Goal: Task Accomplishment & Management: Manage account settings

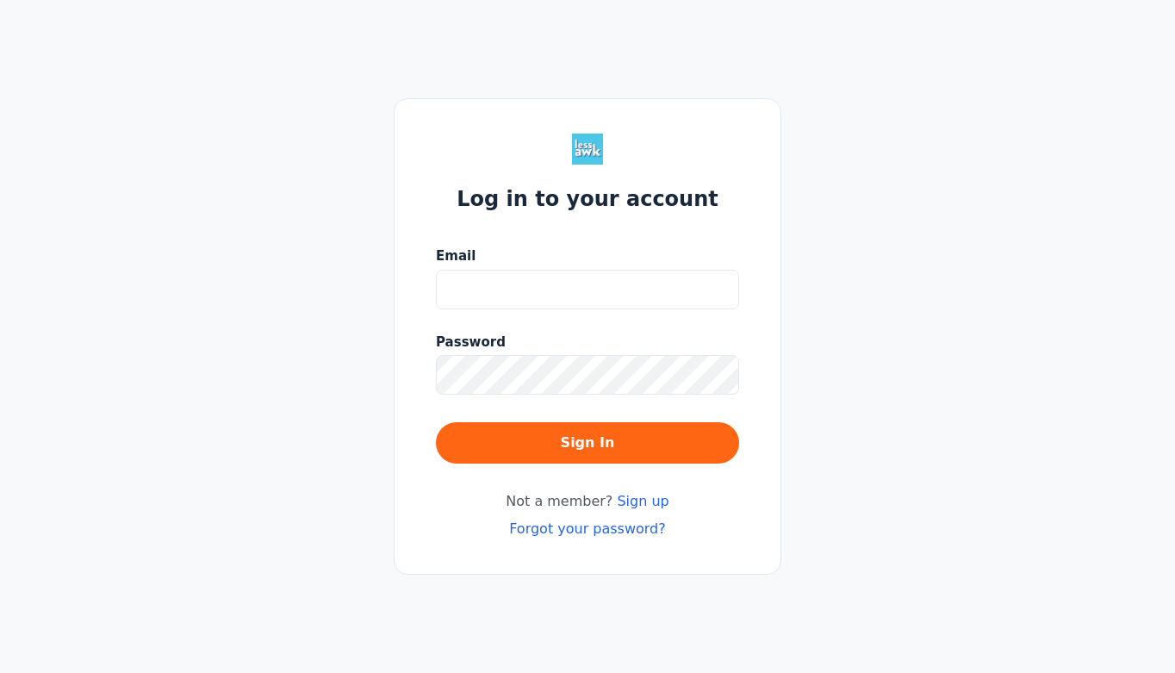
type input "[EMAIL_ADDRESS][DOMAIN_NAME]"
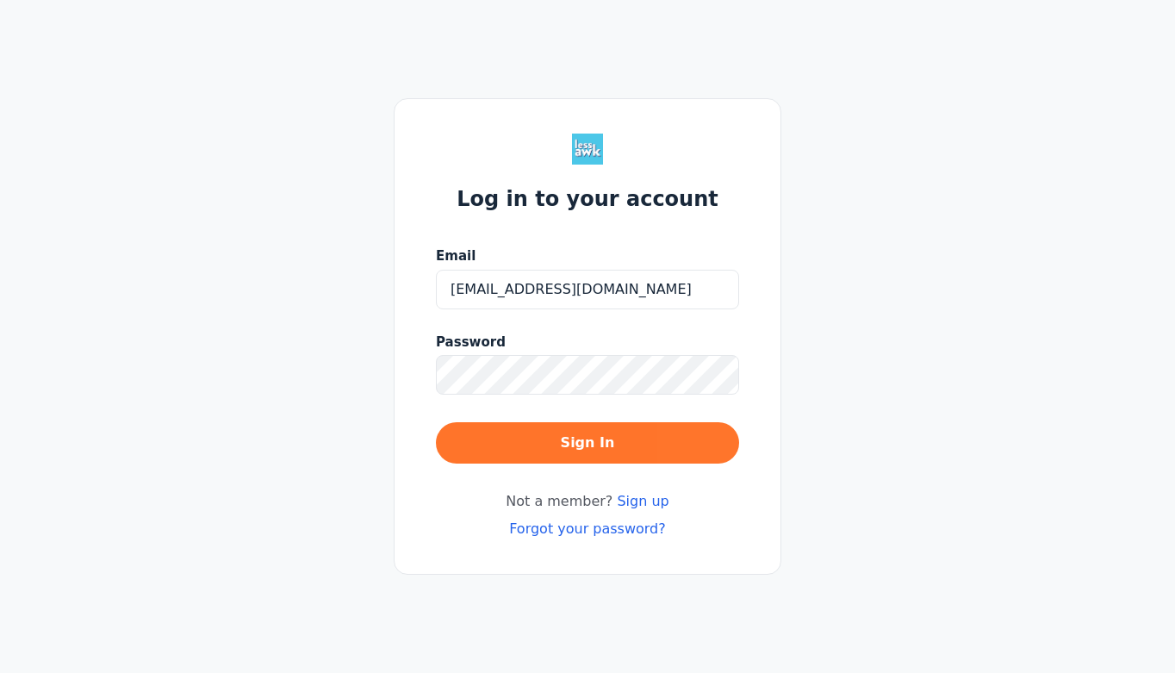
click at [612, 440] on button "Sign In" at bounding box center [587, 442] width 303 height 41
click at [652, 438] on button "Sign In" at bounding box center [587, 442] width 303 height 41
click at [634, 457] on button "Sign In" at bounding box center [587, 442] width 303 height 41
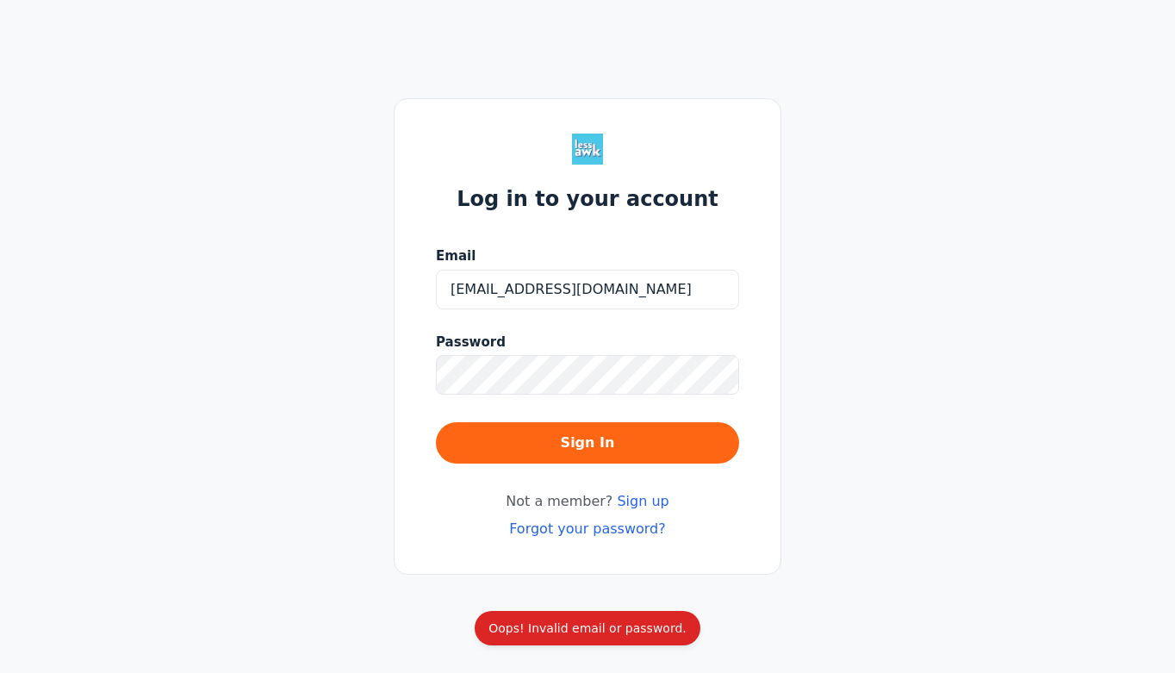
click at [603, 536] on link "Forgot your password?" at bounding box center [587, 528] width 157 height 16
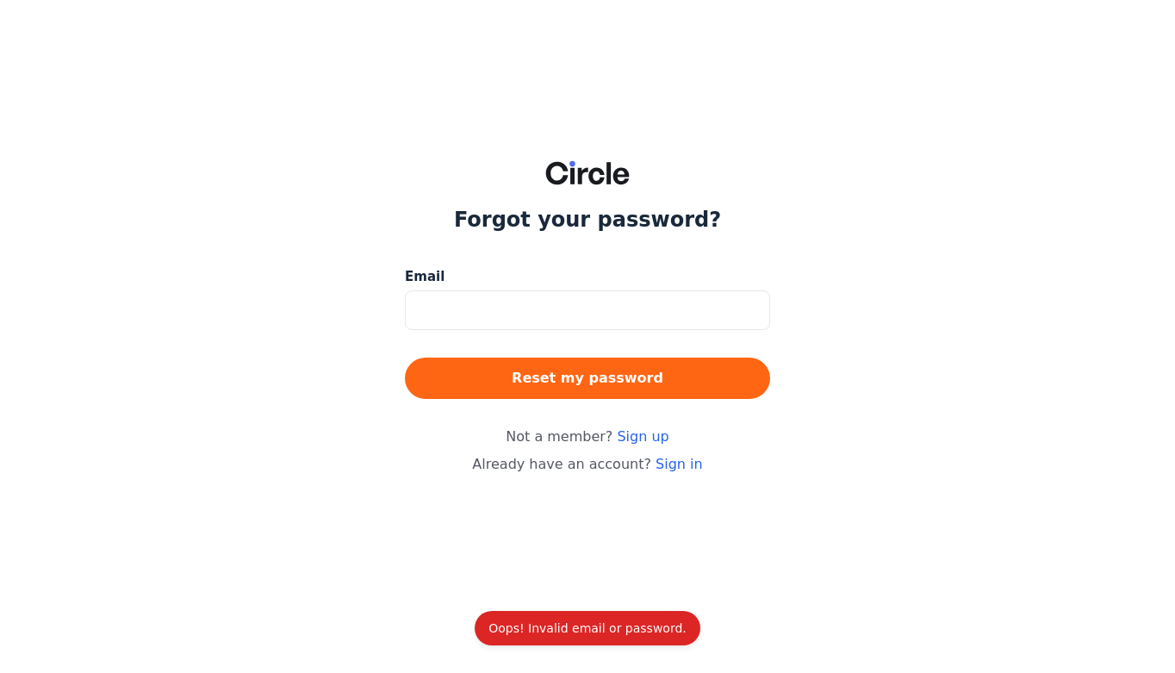
type input "[EMAIL_ADDRESS][DOMAIN_NAME]"
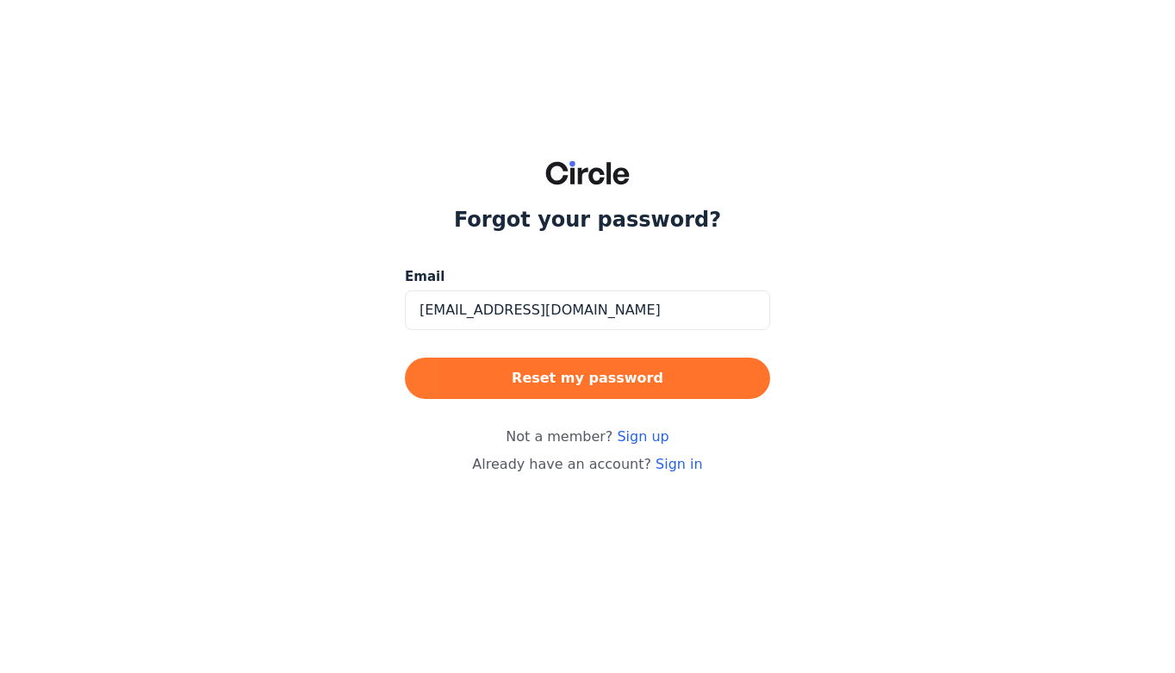
click at [637, 382] on button "Reset my password" at bounding box center [587, 377] width 365 height 41
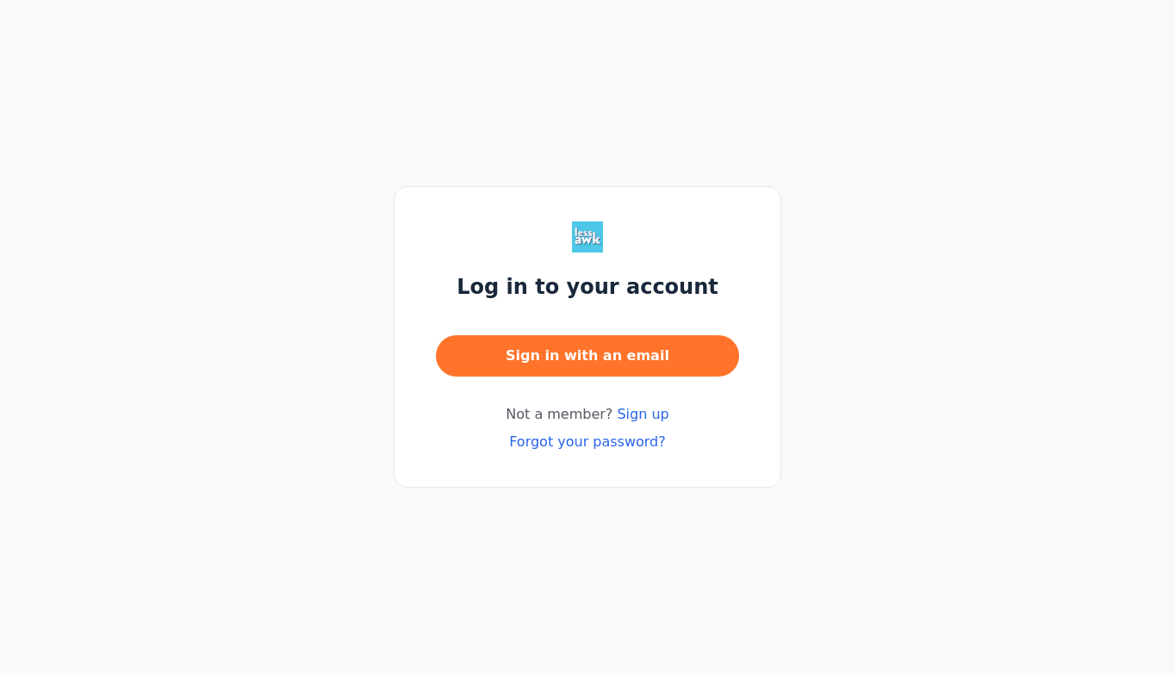
click at [626, 354] on button "Sign in with an email" at bounding box center [587, 355] width 303 height 41
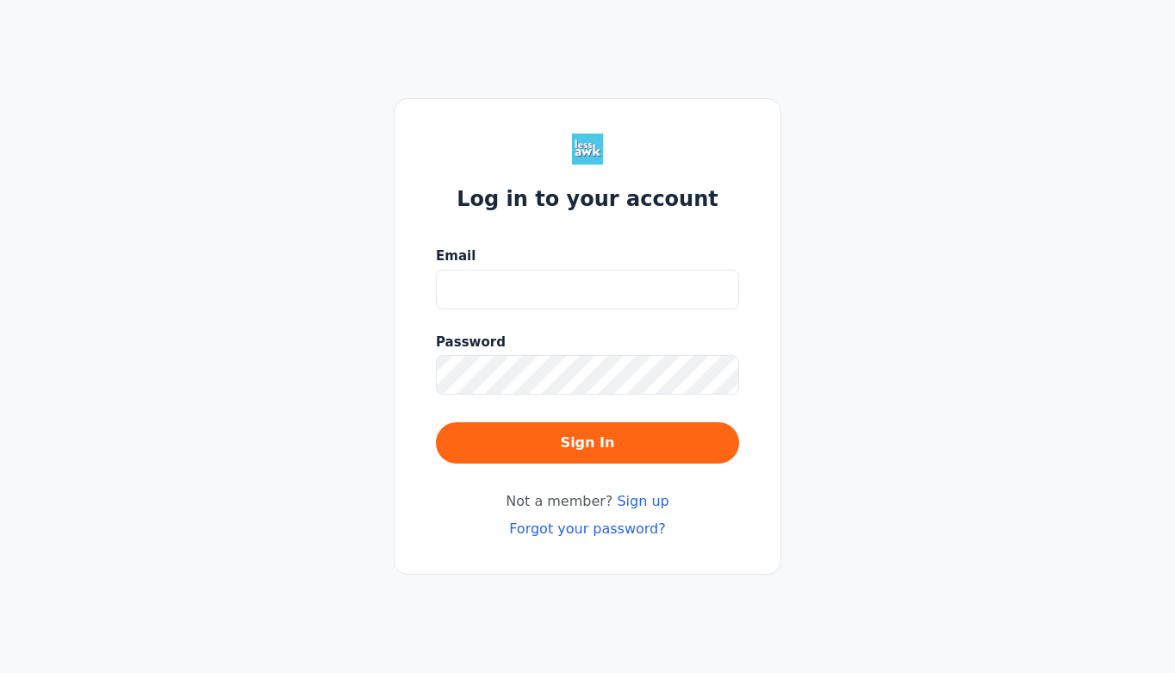
type input "[EMAIL_ADDRESS][DOMAIN_NAME]"
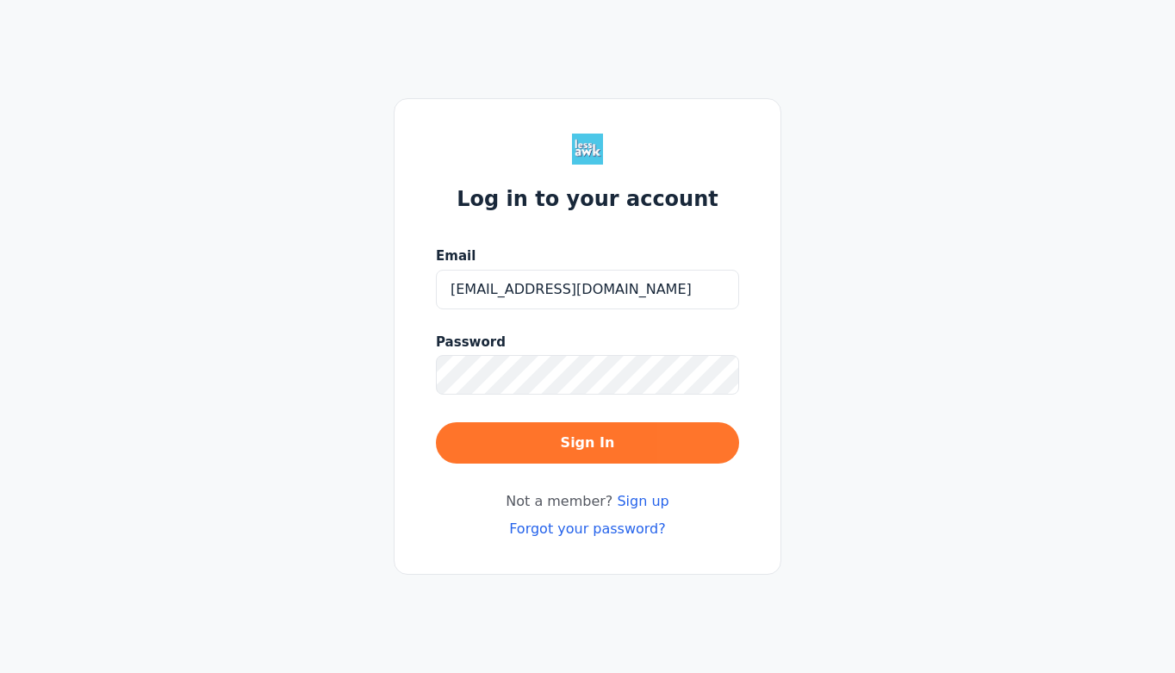
click at [578, 438] on button "Sign In" at bounding box center [587, 442] width 303 height 41
